Goal: Check status: Check status

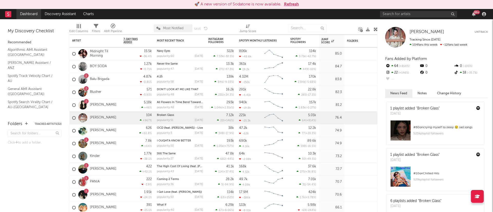
click at [35, 17] on link "Dashboard" at bounding box center [28, 14] width 25 height 10
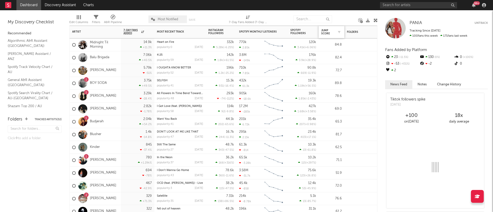
click at [329, 29] on div "Jump Score" at bounding box center [331, 32] width 21 height 11
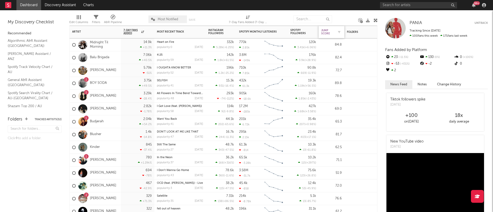
click at [328, 32] on div "Jump Score" at bounding box center [327, 32] width 13 height 6
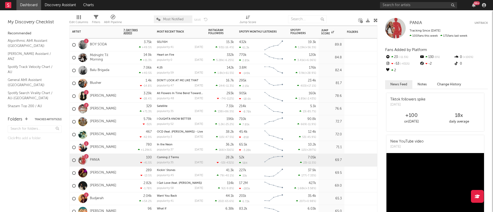
click at [129, 100] on div "3.29k -28.4 %" at bounding box center [138, 96] width 28 height 13
